Goal: Obtain resource: Obtain resource

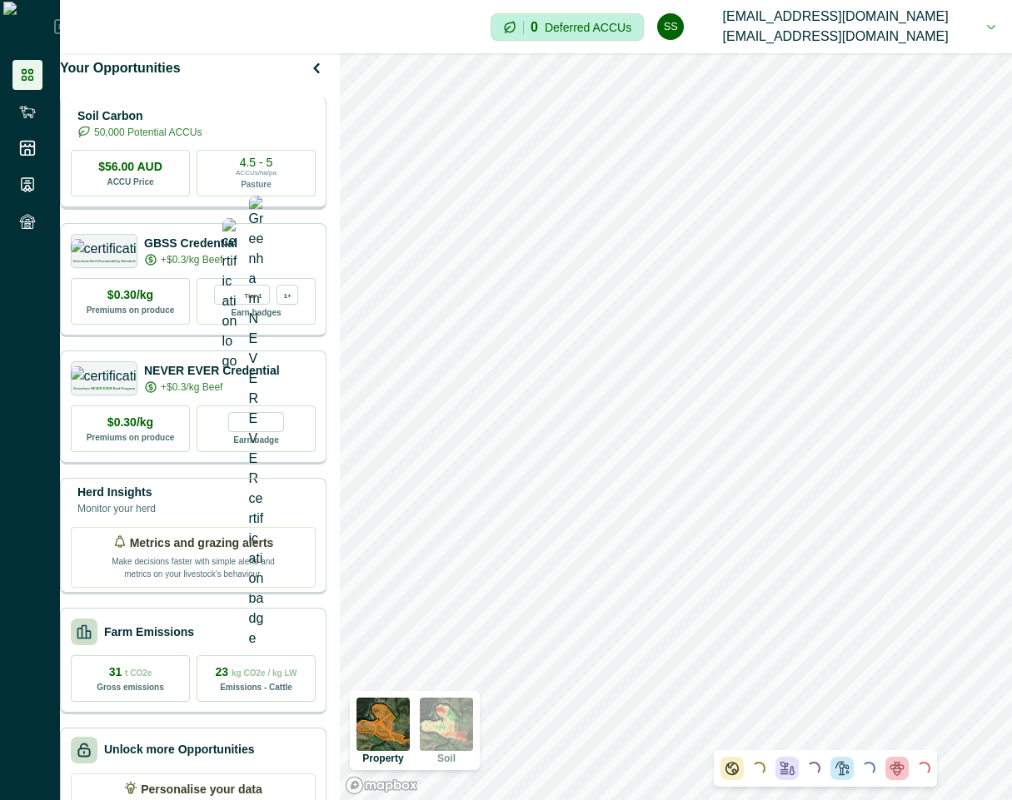
click at [265, 140] on div "Soil Carbon 50,000 Potential ACCUs" at bounding box center [193, 123] width 245 height 33
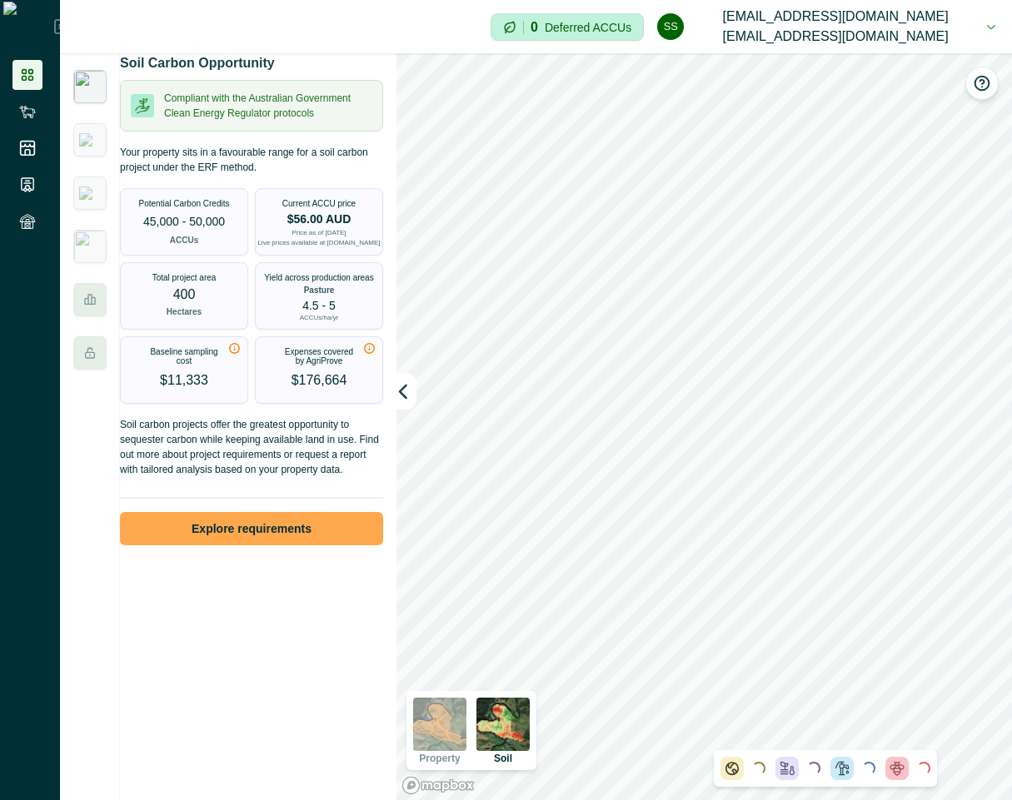
click at [343, 537] on button "Explore requirements" at bounding box center [251, 528] width 263 height 33
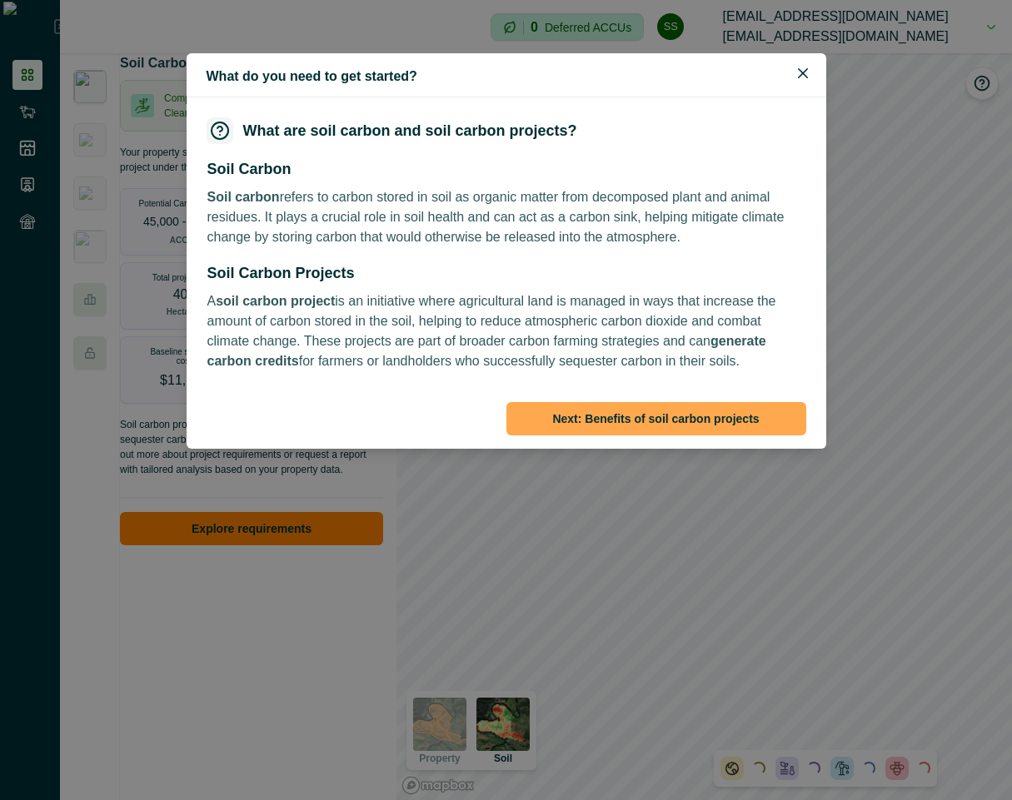
click at [720, 406] on button "Next : Benefits of soil carbon projects" at bounding box center [656, 418] width 300 height 33
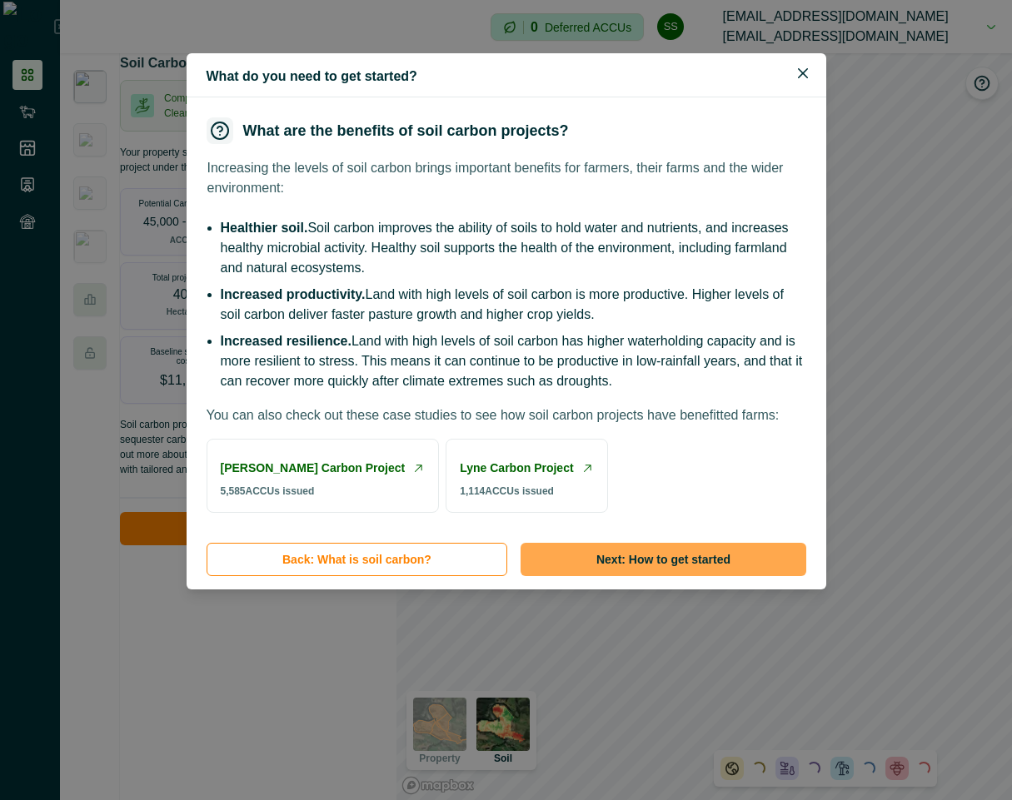
click at [665, 576] on button "Next : How to get started" at bounding box center [663, 559] width 285 height 33
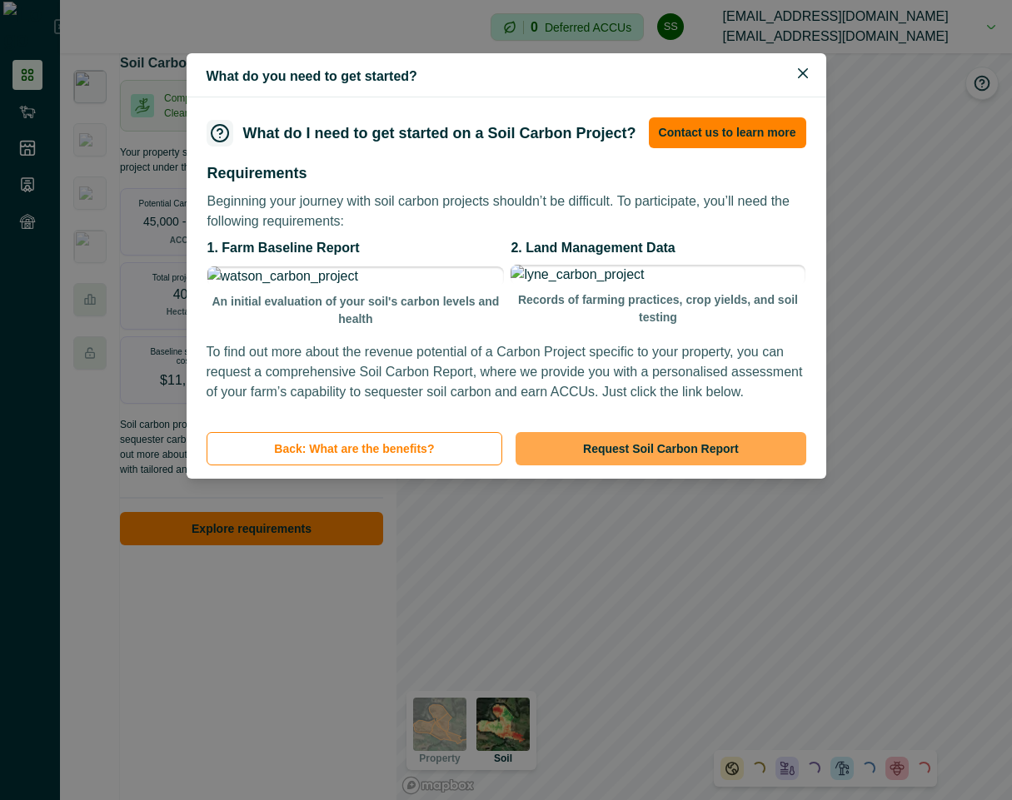
click at [696, 466] on button "Request Soil Carbon Report" at bounding box center [661, 448] width 290 height 33
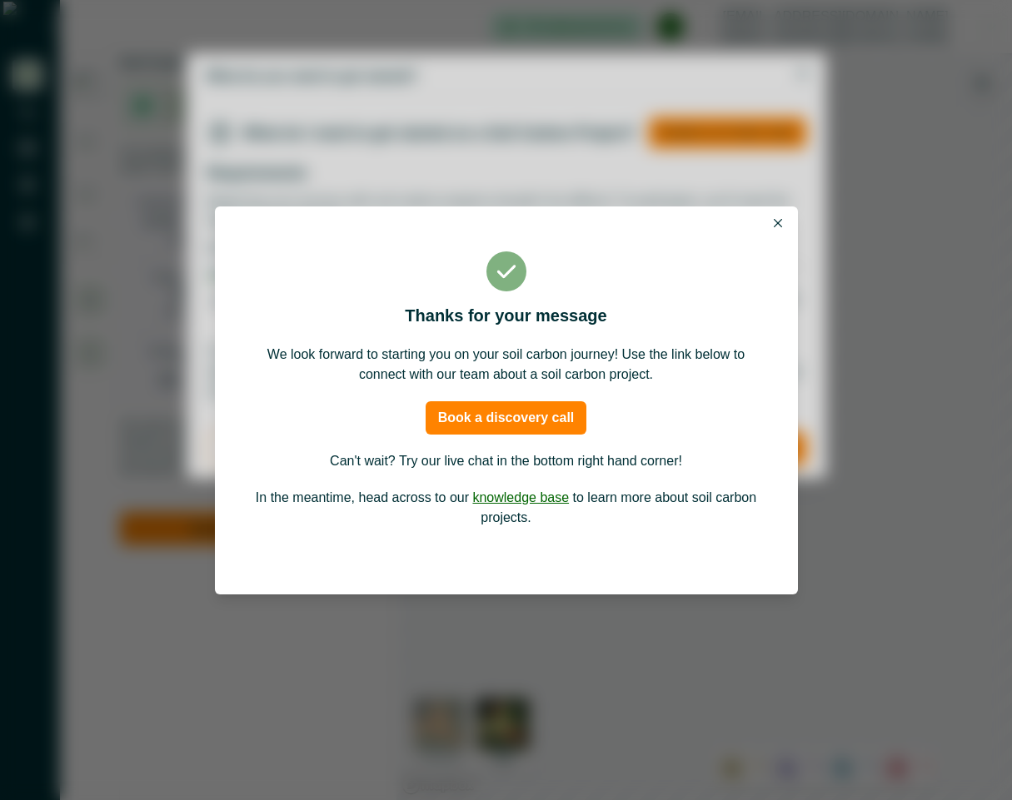
click at [779, 227] on icon "Close" at bounding box center [778, 223] width 8 height 8
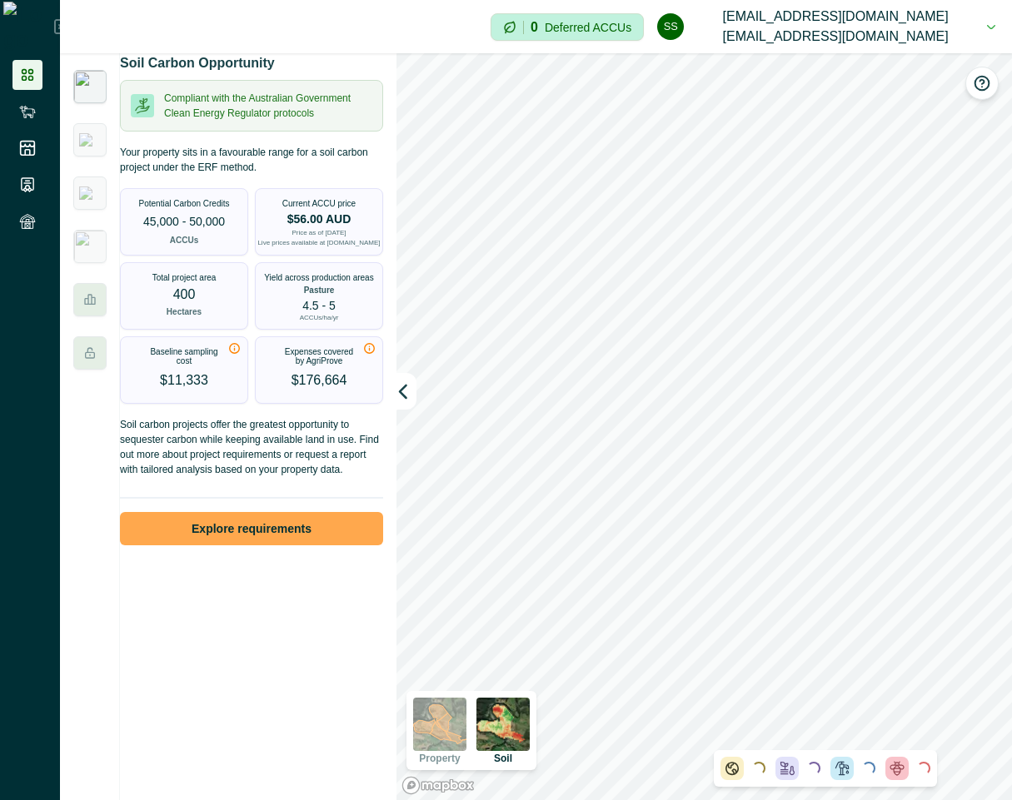
click at [193, 539] on button "Explore requirements" at bounding box center [251, 528] width 263 height 33
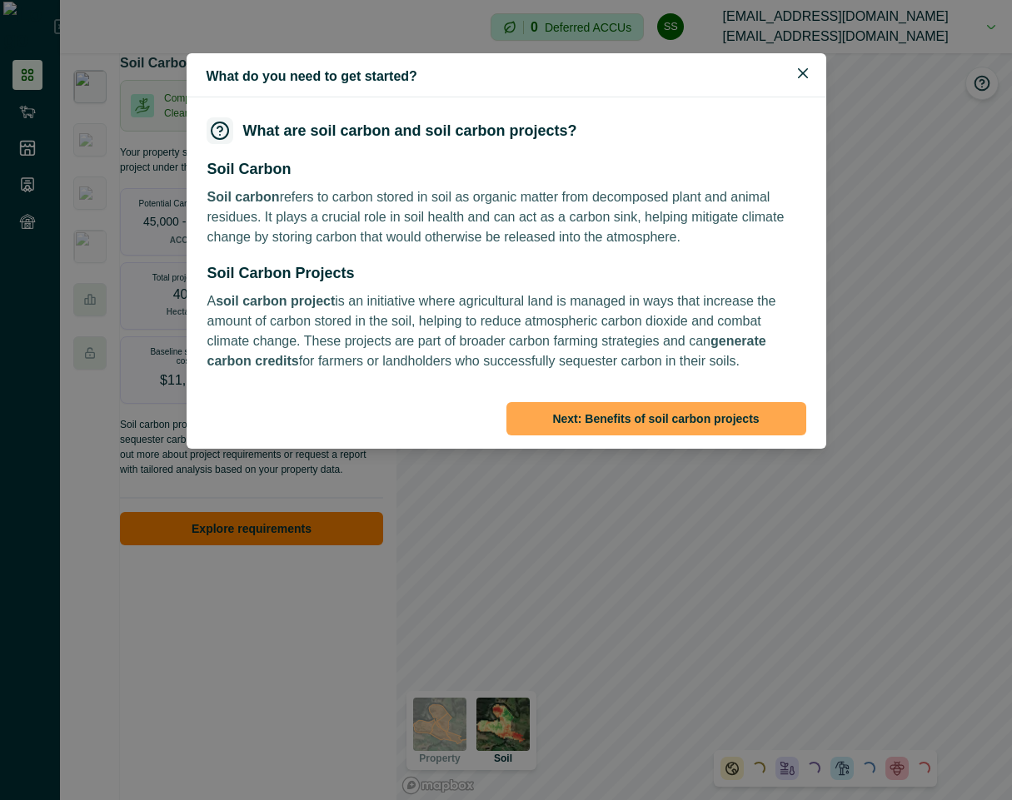
click at [674, 409] on button "Next : Benefits of soil carbon projects" at bounding box center [656, 418] width 300 height 33
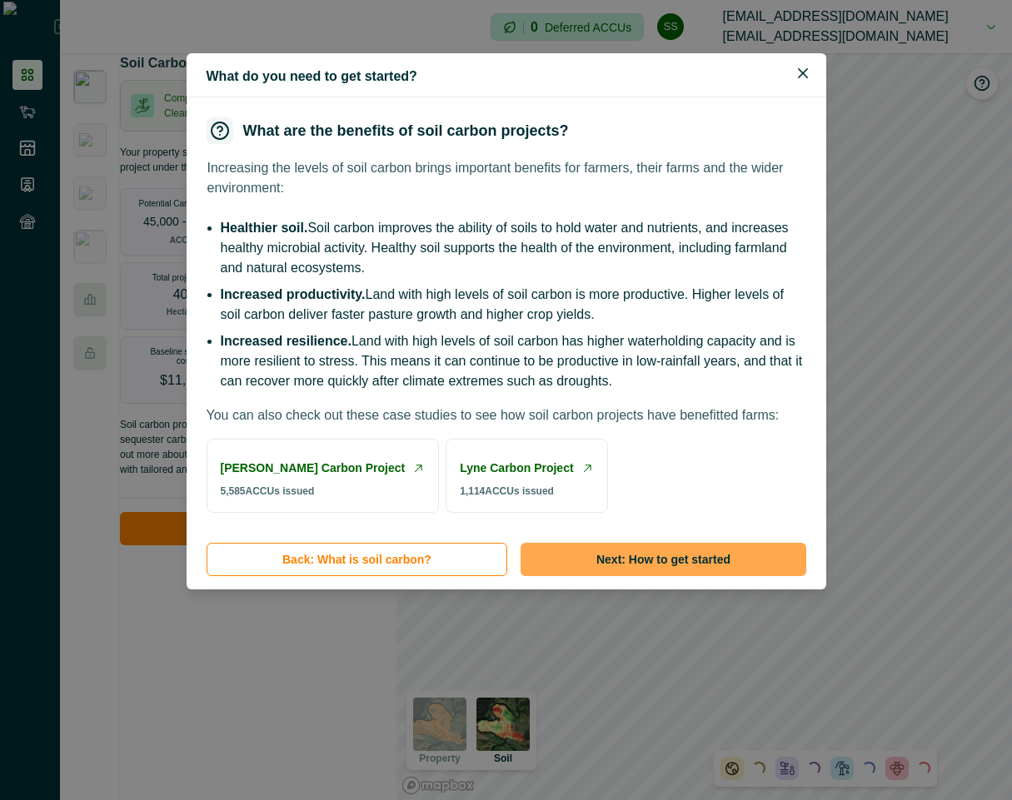
click at [674, 576] on button "Next : How to get started" at bounding box center [663, 559] width 285 height 33
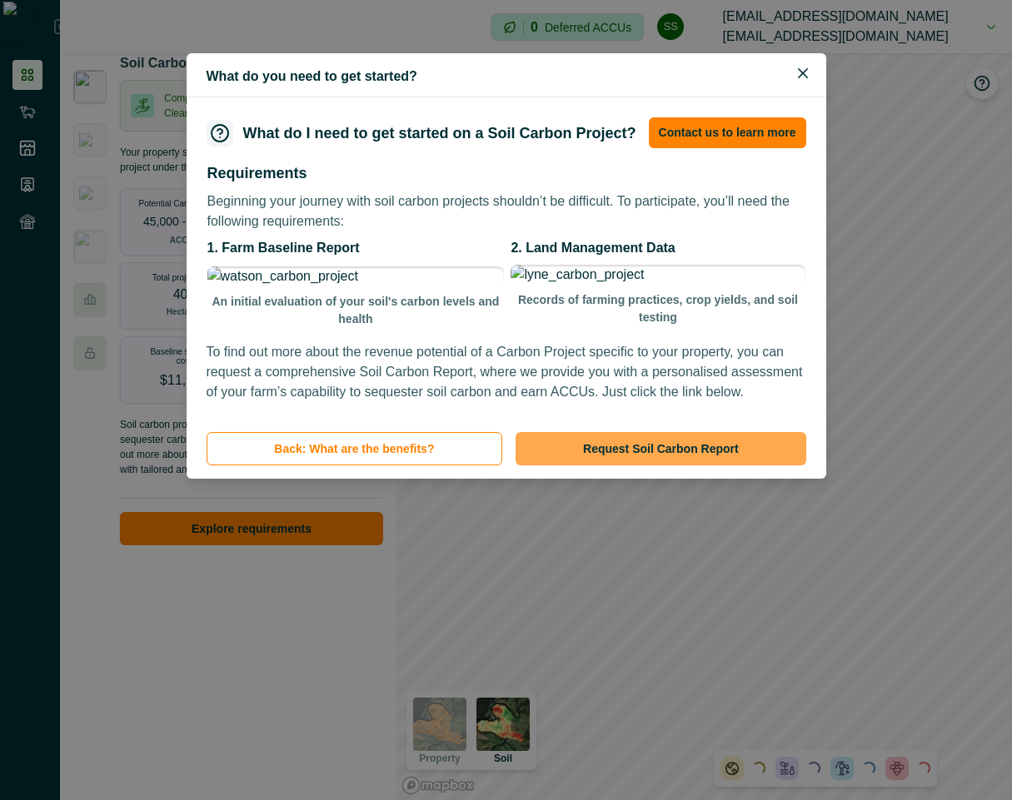
click at [649, 466] on button "Request Soil Carbon Report" at bounding box center [661, 448] width 290 height 33
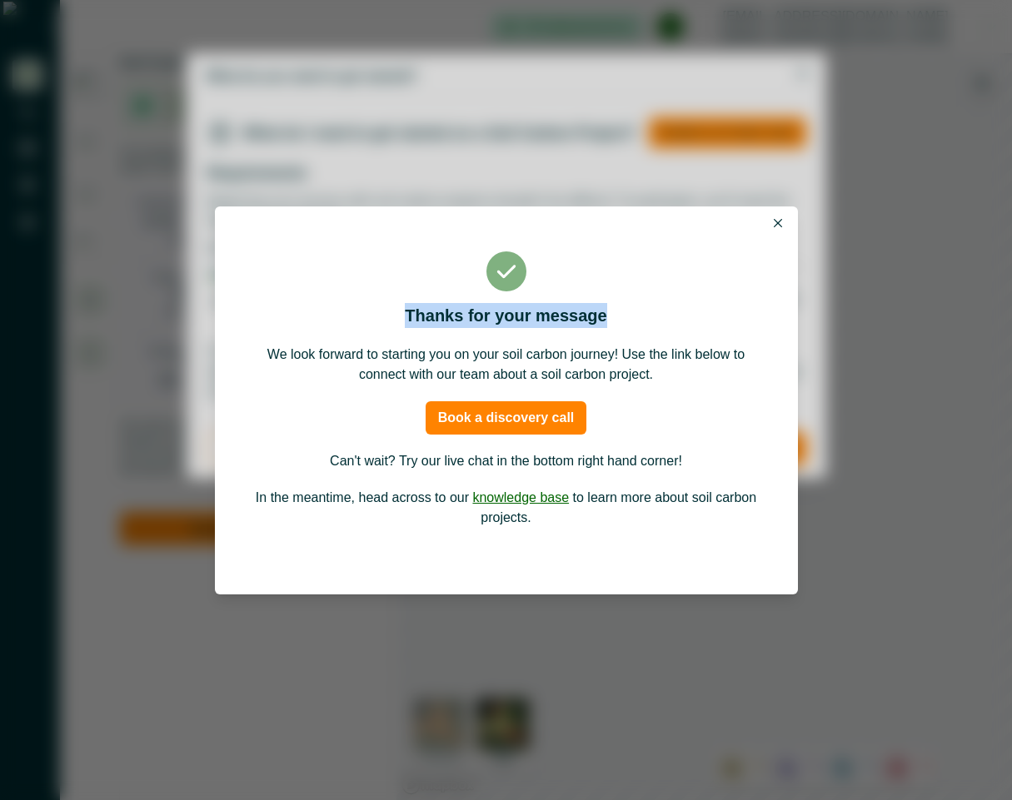
drag, startPoint x: 418, startPoint y: 307, endPoint x: 627, endPoint y: 310, distance: 209.1
click at [627, 310] on p "Thanks for your message" at bounding box center [507, 315] width 510 height 25
copy p "Thanks for your message"
click at [780, 217] on button "Close" at bounding box center [778, 223] width 20 height 20
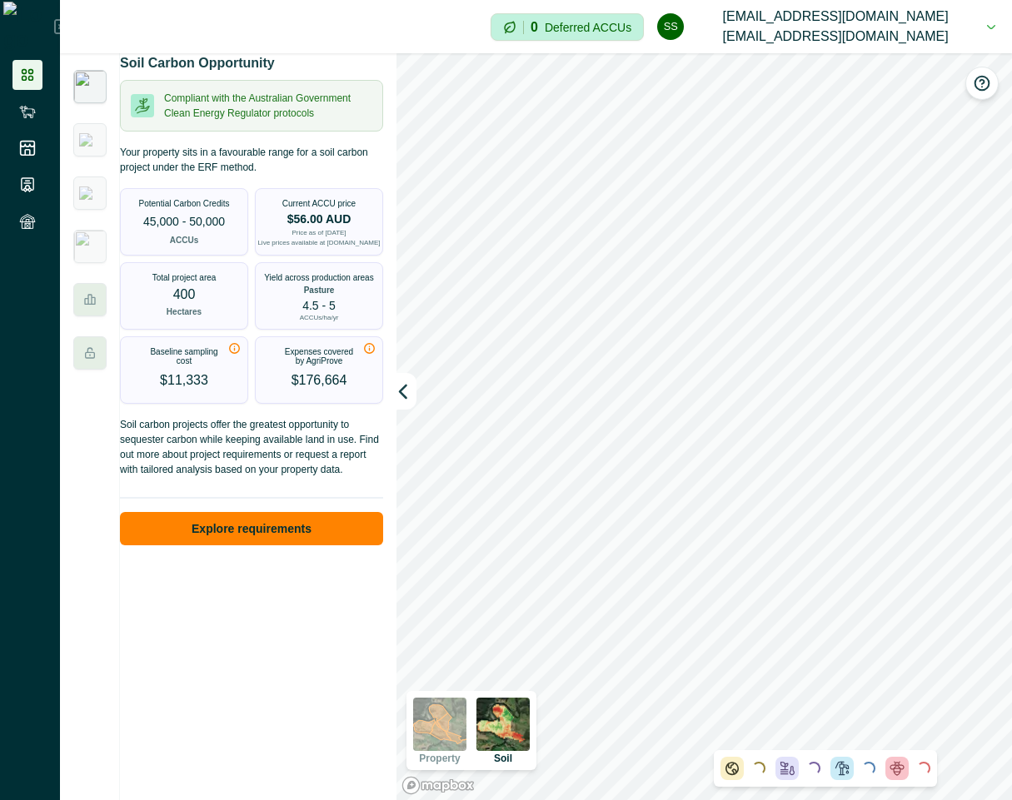
click at [957, 19] on button "ss [EMAIL_ADDRESS][DOMAIN_NAME] [EMAIL_ADDRESS][DOMAIN_NAME]" at bounding box center [826, 26] width 338 height 53
click at [887, 87] on button "Sign out" at bounding box center [864, 80] width 185 height 27
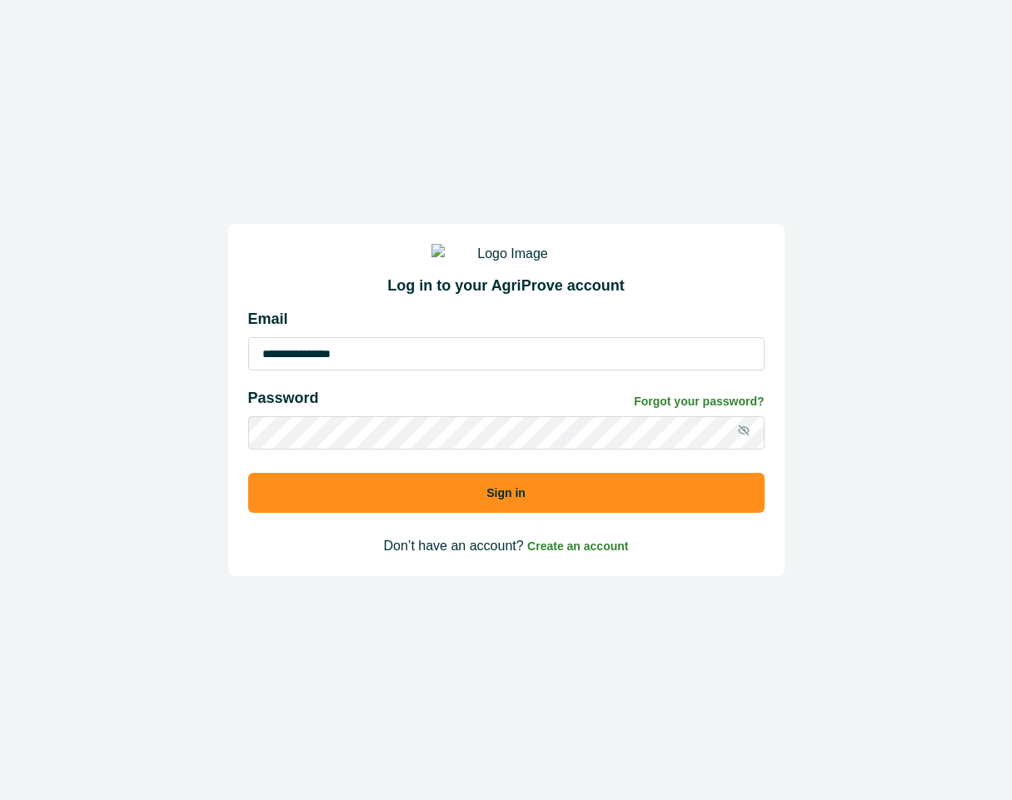
click at [406, 362] on input "**********" at bounding box center [506, 353] width 516 height 33
type input "**********"
click at [483, 513] on button "Sign in" at bounding box center [506, 493] width 516 height 40
